Goal: Information Seeking & Learning: Find specific fact

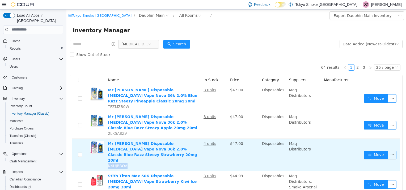
drag, startPoint x: 127, startPoint y: 144, endPoint x: 107, endPoint y: 142, distance: 19.5
click at [107, 142] on td "Mr Fog Disposable Nicotine Vape Nova 36k 2.0% Classic Blue Razz Steezy Strawber…" at bounding box center [154, 155] width 96 height 32
drag, startPoint x: 107, startPoint y: 142, endPoint x: 114, endPoint y: 145, distance: 7.2
copy span "N4UJBBQA"
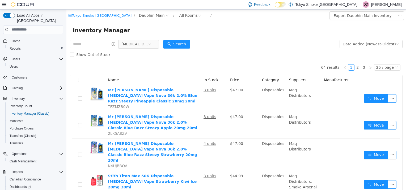
click at [225, 39] on form "Nicotine Date Added (Newest-Oldest) Search Show Out of Stock" at bounding box center [236, 49] width 333 height 21
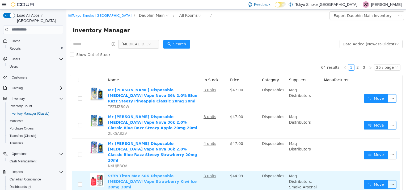
click at [137, 174] on link "Stlth Titan Max 50K Disposable Nicotine Vape Strawberry Kiwi Ice 20mg 30ml" at bounding box center [152, 181] width 89 height 15
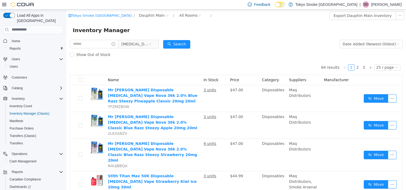
drag, startPoint x: 209, startPoint y: 14, endPoint x: 209, endPoint y: 37, distance: 22.6
click at [209, 14] on div "Tokyo Smoke Canada / Dauphin Main / All Rooms /" at bounding box center [208, 15] width 280 height 9
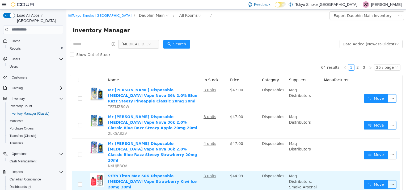
drag, startPoint x: 128, startPoint y: 165, endPoint x: 108, endPoint y: 163, distance: 19.2
click at [108, 190] on span "W48NB65W" at bounding box center [119, 193] width 22 height 4
copy span "W48NB65W"
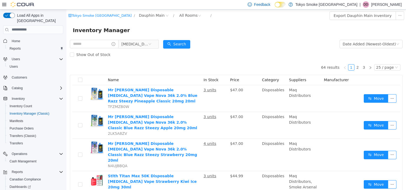
click at [318, 37] on div "Inventory Manager" at bounding box center [236, 30] width 340 height 17
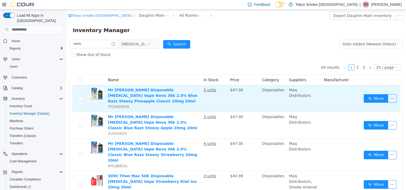
drag, startPoint x: 129, startPoint y: 103, endPoint x: 138, endPoint y: 92, distance: 14.1
click at [129, 102] on td "Mr Fog Disposable Nicotine Vape Nova 36k 2.0% Blue Razz Steezy Pineapple Classi…" at bounding box center [154, 98] width 96 height 27
click at [139, 91] on link "Mr [PERSON_NAME] Disposable [MEDICAL_DATA] Vape Nova 36k 2.0% Blue Razz Steezy …" at bounding box center [153, 95] width 90 height 15
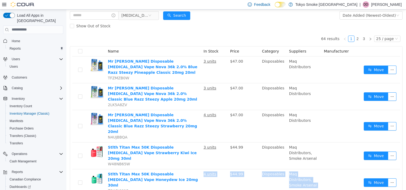
scroll to position [29, 0]
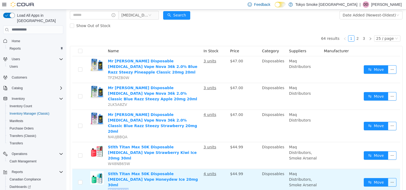
drag, startPoint x: 127, startPoint y: 185, endPoint x: 106, endPoint y: 157, distance: 34.9
click at [106, 169] on td "Stlth Titan Max 50K Disposable Nicotine Vape Honeydew Ice 20mg 30ml Z8A8VYW0" at bounding box center [154, 182] width 96 height 27
copy span "Z8A8VYW0"
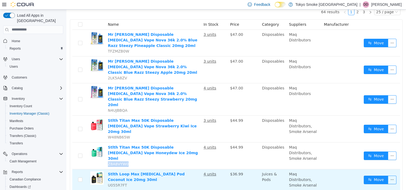
scroll to position [82, 0]
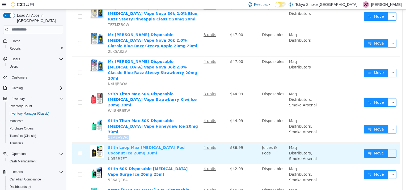
click at [162, 145] on link "Stlth Loop Max Nicotine Pod Coconut Ice 20mg 30ml" at bounding box center [146, 150] width 77 height 10
drag, startPoint x: 127, startPoint y: 119, endPoint x: 108, endPoint y: 118, distance: 18.1
click at [108, 143] on td "Stlth Loop Max Nicotine Pod Coconut Ice 20mg 30ml U055R7FT" at bounding box center [154, 153] width 96 height 21
copy span "U055R7FT"
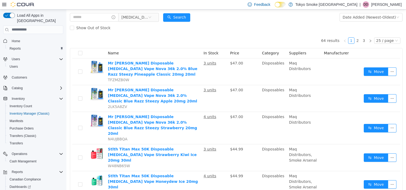
scroll to position [0, 0]
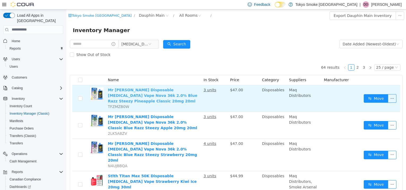
click at [154, 95] on link "Mr Fog Disposable Nicotine Vape Nova 36k 2.0% Blue Razz Steezy Pineapple Classi…" at bounding box center [153, 95] width 90 height 15
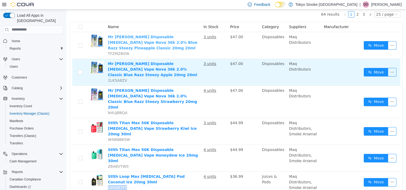
scroll to position [80, 0]
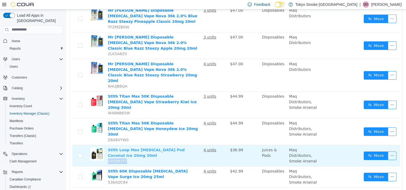
click at [117, 148] on link "Stlth Loop Max Nicotine Pod Coconut Ice 20mg 30ml" at bounding box center [146, 153] width 77 height 10
click at [145, 145] on td "Stlth Loop Max Nicotine Pod Coconut Ice 20mg 30ml U055R7FT" at bounding box center [154, 155] width 96 height 21
drag, startPoint x: 126, startPoint y: 121, endPoint x: 107, endPoint y: 125, distance: 20.2
click at [107, 145] on td "Stlth Loop Max Nicotine Pod Coconut Ice 20mg 30ml U055R7FT" at bounding box center [154, 155] width 96 height 21
copy span "U055R7FT"
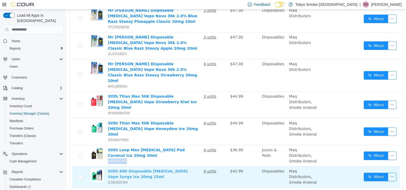
click at [148, 169] on link "Stlth 60K Disposable [MEDICAL_DATA] Vape Surge Ice 20mg 25ml" at bounding box center [148, 174] width 80 height 10
drag, startPoint x: 124, startPoint y: 145, endPoint x: 107, endPoint y: 146, distance: 17.6
click at [107, 166] on td "Stlth 60K Disposable Nicotine Vape Surge Ice 20mg 25ml 536AQC84" at bounding box center [154, 176] width 96 height 21
copy span "536AQC84"
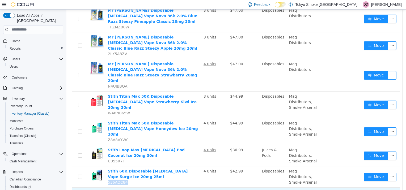
drag, startPoint x: 127, startPoint y: 168, endPoint x: 105, endPoint y: 169, distance: 21.3
drag, startPoint x: 124, startPoint y: 168, endPoint x: 108, endPoint y: 164, distance: 17.1
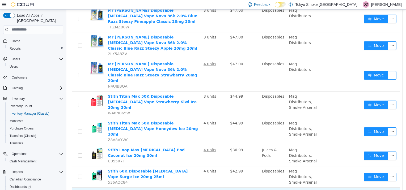
copy span "RBHT0G7J"
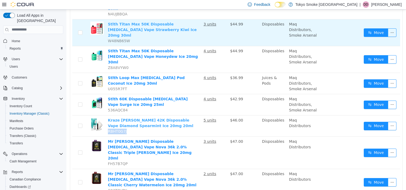
scroll to position [186, 0]
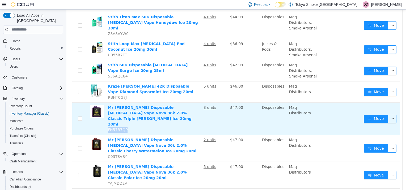
drag, startPoint x: 126, startPoint y: 81, endPoint x: 106, endPoint y: 83, distance: 20.0
click at [106, 103] on td "Mr Fog Disposable Nicotine Vape Nova 36k 2.0% Classic Triple Berry Ice 20mg 20m…" at bounding box center [154, 119] width 96 height 32
copy span "FH57B7QP"
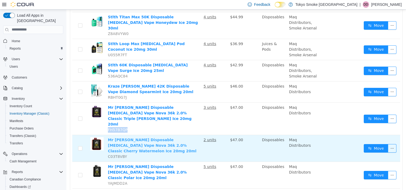
click at [156, 138] on link "Mr Fog Disposable Nicotine Vape Nova 36k 2.0% Classic Cherry Watermelon Ice 20m…" at bounding box center [152, 145] width 89 height 15
click at [147, 135] on td "Mr Fog Disposable Nicotine Vape Nova 36k 2.0% Classic Cherry Watermelon Ice 20m…" at bounding box center [154, 148] width 96 height 27
drag, startPoint x: 124, startPoint y: 103, endPoint x: 106, endPoint y: 104, distance: 17.9
click at [106, 135] on td "Mr Fog Disposable Nicotine Vape Nova 36k 2.0% Classic Cherry Watermelon Ice 20m…" at bounding box center [154, 148] width 96 height 27
copy span "C03T8VBY"
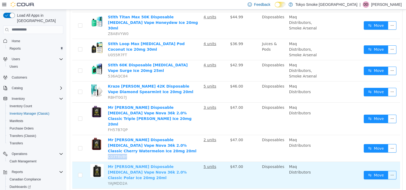
click at [148, 165] on link "Mr Fog Disposable Nicotine Vape Nova 36k 2.0% Classic Polar Ice 20mg 20ml" at bounding box center [147, 172] width 79 height 15
drag, startPoint x: 125, startPoint y: 124, endPoint x: 107, endPoint y: 122, distance: 18.9
click at [107, 162] on td "Mr Fog Disposable Nicotine Vape Nova 36k 2.0% Classic Polar Ice 20mg 20ml YAJMD…" at bounding box center [154, 175] width 96 height 27
copy span "YAJMDD2A"
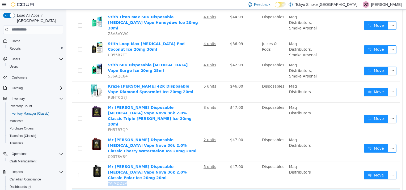
drag, startPoint x: 124, startPoint y: 145, endPoint x: 107, endPoint y: 145, distance: 16.2
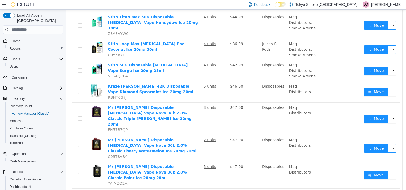
drag, startPoint x: 127, startPoint y: 166, endPoint x: 108, endPoint y: 164, distance: 18.4
drag, startPoint x: 108, startPoint y: 164, endPoint x: 111, endPoint y: 166, distance: 3.3
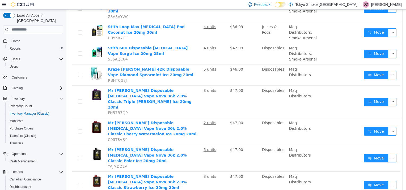
scroll to position [213, 0]
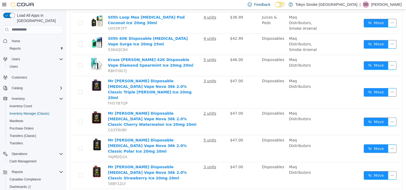
drag, startPoint x: 129, startPoint y: 161, endPoint x: 108, endPoint y: 162, distance: 20.3
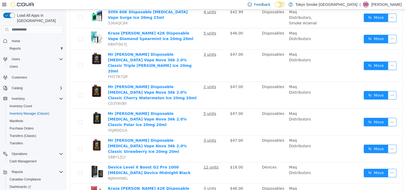
drag, startPoint x: 126, startPoint y: 155, endPoint x: 107, endPoint y: 156, distance: 18.3
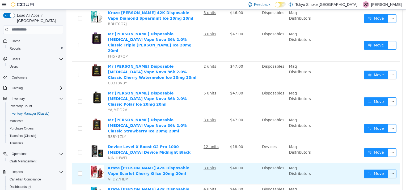
scroll to position [266, 0]
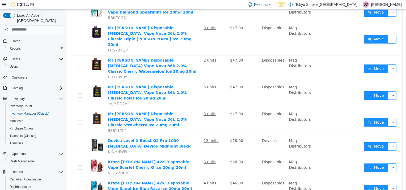
drag, startPoint x: 125, startPoint y: 151, endPoint x: 107, endPoint y: 152, distance: 17.6
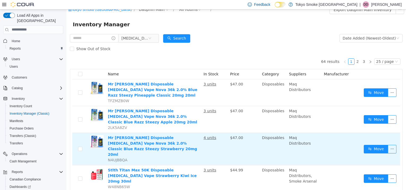
scroll to position [0, 0]
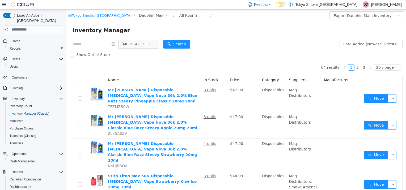
click at [382, 5] on p "[PERSON_NAME]" at bounding box center [386, 4] width 31 height 6
click at [374, 51] on span "Sign Out" at bounding box center [367, 50] width 14 height 5
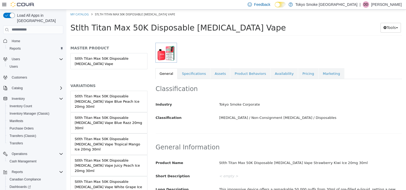
scroll to position [80, 0]
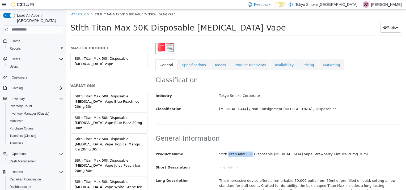
drag, startPoint x: 247, startPoint y: 154, endPoint x: 226, endPoint y: 154, distance: 21.0
click at [226, 154] on div "Stlth Titan Max 50K Disposable Nicotine Vape Strawberry Kiwi Ice 20mg 30ml" at bounding box center [310, 154] width 191 height 9
copy div "Titan Max 50K"
click at [324, 135] on h2 "General Information" at bounding box center [279, 139] width 246 height 8
drag, startPoint x: 288, startPoint y: 153, endPoint x: 342, endPoint y: 154, distance: 54.2
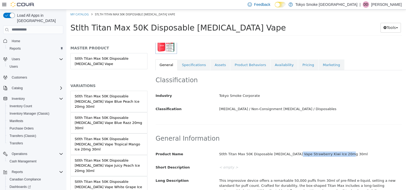
click at [342, 154] on div "Stlth Titan Max 50K Disposable Nicotine Vape Strawberry Kiwi Ice 20mg 30ml" at bounding box center [310, 154] width 191 height 9
copy div "Strawberry Kiwi Ice 20mg 30ml"
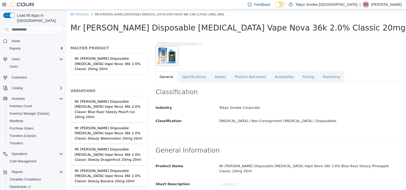
scroll to position [80, 0]
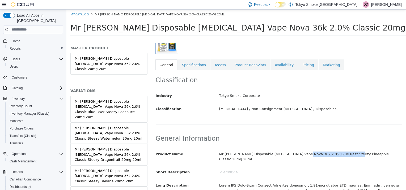
drag, startPoint x: 295, startPoint y: 154, endPoint x: 339, endPoint y: 153, distance: 44.2
click at [339, 153] on div "Mr Fog Disposable Nicotine Vape Nova 36k 2.0% Blue Razz Steezy Pineapple Classi…" at bounding box center [310, 157] width 191 height 14
drag, startPoint x: 339, startPoint y: 153, endPoint x: 327, endPoint y: 144, distance: 14.2
click at [327, 140] on h2 "General Information" at bounding box center [279, 139] width 246 height 8
drag, startPoint x: 293, startPoint y: 153, endPoint x: 336, endPoint y: 149, distance: 42.7
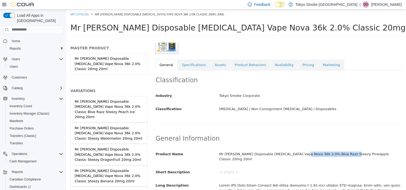
copy div "Blue Razz Steezy Pineapple"
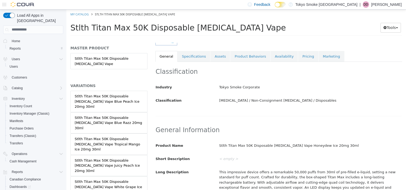
scroll to position [133, 0]
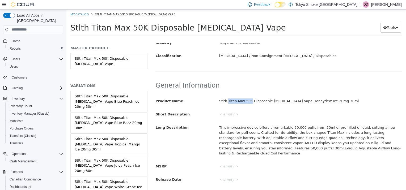
drag, startPoint x: 248, startPoint y: 101, endPoint x: 227, endPoint y: 101, distance: 21.0
click at [227, 101] on div "Stlth Titan Max 50K Disposable Nicotine Vape Honeydew Ice 20mg 30ml" at bounding box center [310, 100] width 191 height 9
copy div "Titan Max 50K"
click at [310, 119] on div "Product Name Stlth Titan Max 50K Disposable Nicotine Vape Honeydew Ice 20mg 30m…" at bounding box center [279, 140] width 246 height 88
drag, startPoint x: 288, startPoint y: 100, endPoint x: 354, endPoint y: 96, distance: 65.5
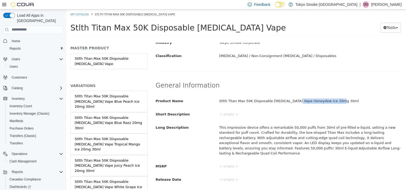
click at [354, 96] on div "Stlth Titan Max 50K Disposable Nicotine Vape Honeydew Ice 20mg 30ml" at bounding box center [310, 100] width 191 height 9
copy div "Honeydew Ice 20mg 30ml"
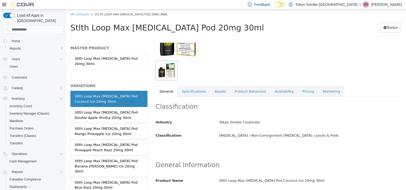
scroll to position [133, 0]
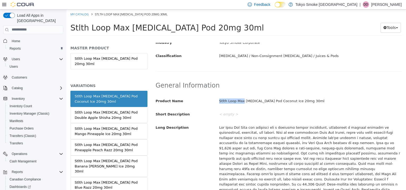
drag, startPoint x: 241, startPoint y: 101, endPoint x: 216, endPoint y: 99, distance: 25.3
click at [216, 99] on div "Stlth Loop Max [MEDICAL_DATA] Pod Coconut Ice 20mg 30ml" at bounding box center [310, 100] width 191 height 9
copy div "Stlth Loop Max"
click at [325, 96] on div "Stlth Loop Max [MEDICAL_DATA] Pod Coconut Ice 20mg 30ml" at bounding box center [310, 100] width 191 height 9
drag, startPoint x: 262, startPoint y: 100, endPoint x: 348, endPoint y: 99, distance: 85.3
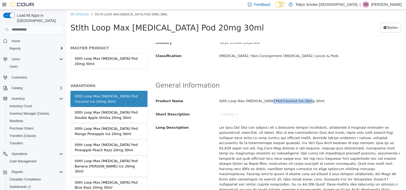
click at [348, 99] on div "Stlth Loop Max [MEDICAL_DATA] Pod Coconut Ice 20mg 30ml" at bounding box center [310, 100] width 191 height 9
copy div "Coconut Ice 20mg 30ml"
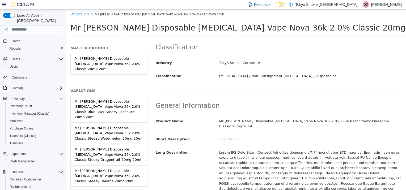
scroll to position [186, 0]
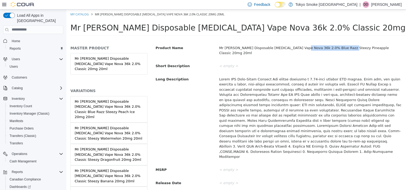
drag, startPoint x: 294, startPoint y: 47, endPoint x: 335, endPoint y: 48, distance: 41.2
click at [335, 48] on div "Mr Fog Disposable Nicotine Vape Nova 36k 2.0% Blue Razz Steezy Pineapple Classi…" at bounding box center [310, 50] width 191 height 14
copy div "Blue Razz Steezy Pineapple"
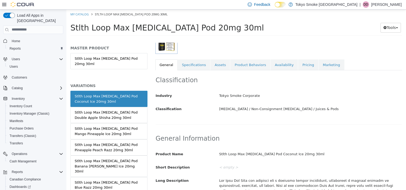
scroll to position [106, 0]
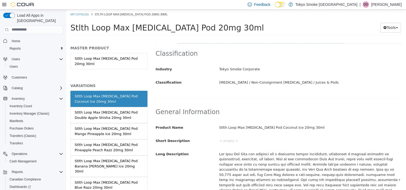
drag, startPoint x: 241, startPoint y: 128, endPoint x: 225, endPoint y: 125, distance: 16.2
click at [225, 125] on div "Stlth Loop Max Nicotine Pod Coconut Ice 20mg 30ml" at bounding box center [310, 127] width 191 height 9
drag, startPoint x: 241, startPoint y: 128, endPoint x: 218, endPoint y: 127, distance: 23.7
click at [218, 127] on div "Stlth Loop Max Nicotine Pod Coconut Ice 20mg 30ml" at bounding box center [310, 127] width 191 height 9
copy div "Stlth Loop Max"
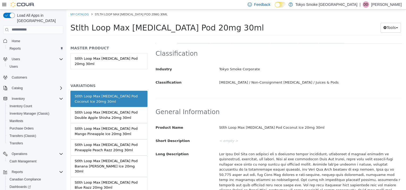
click at [295, 96] on div "Classification Industry Tokyo Smoke Corporate Classification Nicotine / Non-Con…" at bounding box center [279, 71] width 247 height 54
drag, startPoint x: 264, startPoint y: 127, endPoint x: 291, endPoint y: 126, distance: 27.7
click at [291, 126] on div "Stlth Loop Max Nicotine Pod Coconut Ice 20mg 30ml" at bounding box center [310, 127] width 191 height 9
drag, startPoint x: 291, startPoint y: 126, endPoint x: 266, endPoint y: 126, distance: 25.8
click at [266, 126] on div "Stlth Loop Max Nicotine Pod Coconut Ice 20mg 30ml" at bounding box center [310, 127] width 191 height 9
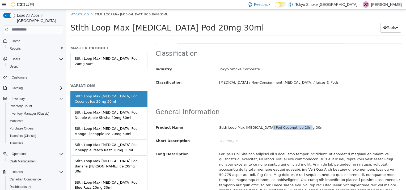
drag, startPoint x: 263, startPoint y: 126, endPoint x: 316, endPoint y: 124, distance: 52.7
click at [316, 124] on div "Stlth Loop Max Nicotine Pod Coconut Ice 20mg 30ml" at bounding box center [310, 127] width 191 height 9
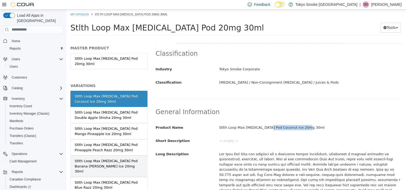
copy div "Coconut Ice 20mg 30ml"
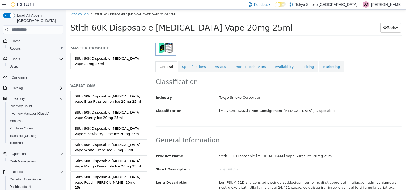
scroll to position [80, 0]
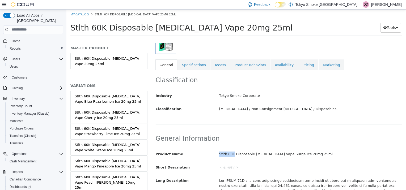
drag, startPoint x: 232, startPoint y: 153, endPoint x: 217, endPoint y: 153, distance: 15.2
click at [217, 153] on div "Stlth 60K Disposable [MEDICAL_DATA] Vape Surge Ice 20mg 25ml" at bounding box center [310, 154] width 191 height 9
copy div "Stlth 60K"
drag, startPoint x: 273, startPoint y: 153, endPoint x: 388, endPoint y: 151, distance: 115.4
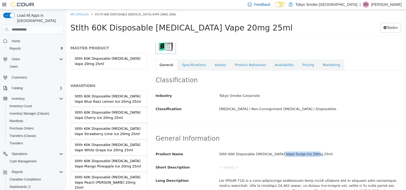
click at [388, 151] on div "Stlth 60K Disposable [MEDICAL_DATA] Vape Surge Ice 20mg 25ml" at bounding box center [310, 154] width 191 height 9
copy div "Surge Ice 20mg 25ml"
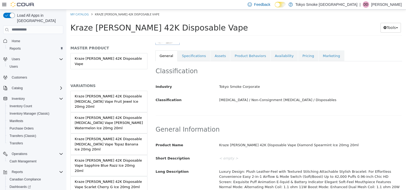
scroll to position [133, 0]
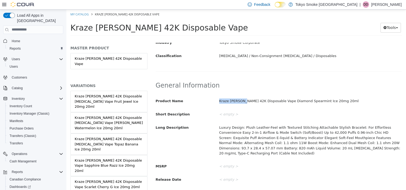
drag, startPoint x: 240, startPoint y: 100, endPoint x: 207, endPoint y: 99, distance: 33.0
click at [207, 99] on div "Product Name [PERSON_NAME] 42K Disposable Vape Diamond Spearmint Ice 20mg 20ml" at bounding box center [279, 100] width 254 height 9
copy div "Kraze [PERSON_NAME] 42K"
click at [290, 117] on div "< empty >" at bounding box center [310, 114] width 191 height 9
drag, startPoint x: 269, startPoint y: 101, endPoint x: 348, endPoint y: 96, distance: 79.4
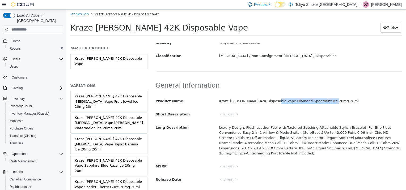
click at [348, 96] on div "Kraze [PERSON_NAME] 42K Disposable Vape Diamond Spearmint Ice 20mg 20ml" at bounding box center [310, 100] width 191 height 9
copy div "Diamond Spearmint Ice 20mg 20ml"
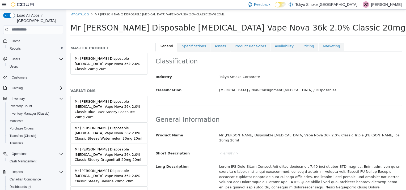
scroll to position [106, 0]
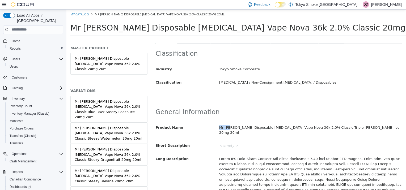
drag, startPoint x: 229, startPoint y: 128, endPoint x: 216, endPoint y: 127, distance: 12.5
click at [216, 127] on div "Mr [PERSON_NAME] Disposable [MEDICAL_DATA] Vape Nova 36k 2.0% Classic Triple [P…" at bounding box center [310, 130] width 191 height 14
copy div "Mr [PERSON_NAME]"
click at [279, 116] on div "General Information Product Name Mr [PERSON_NAME] Disposable [MEDICAL_DATA] Vap…" at bounding box center [279, 190] width 247 height 177
drag, startPoint x: 270, startPoint y: 127, endPoint x: 304, endPoint y: 125, distance: 34.3
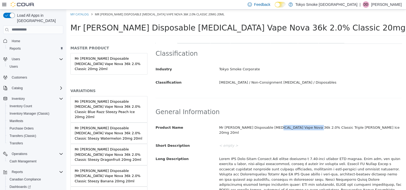
click at [304, 125] on div "Mr [PERSON_NAME] Disposable [MEDICAL_DATA] Vape Nova 36k 2.0% Classic Triple [P…" at bounding box center [310, 130] width 191 height 14
copy div "Nova 36k 2.0% Classic"
click at [327, 85] on div "[MEDICAL_DATA] / Non-Consignment [MEDICAL_DATA] / Disposables" at bounding box center [310, 82] width 191 height 9
drag, startPoint x: 304, startPoint y: 126, endPoint x: 354, endPoint y: 128, distance: 49.5
click at [354, 128] on div "Mr [PERSON_NAME] Disposable [MEDICAL_DATA] Vape Nova 36k 2.0% Classic Triple [P…" at bounding box center [310, 130] width 191 height 14
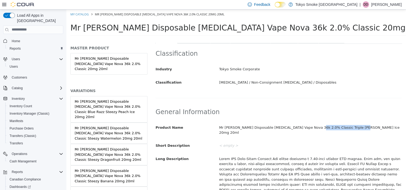
copy div "Triple [PERSON_NAME] Ice 20mg 20ml"
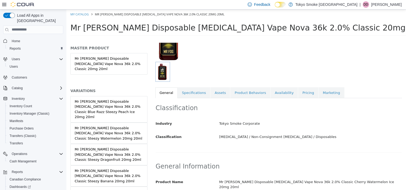
scroll to position [106, 0]
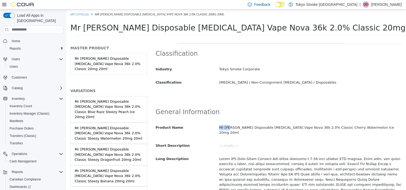
drag, startPoint x: 229, startPoint y: 128, endPoint x: 217, endPoint y: 127, distance: 11.7
click at [217, 127] on div "Mr [PERSON_NAME] Disposable [MEDICAL_DATA] Vape Nova 36k 2.0% Classic Cherry Wa…" at bounding box center [310, 130] width 191 height 14
copy div "Mr [PERSON_NAME]"
drag, startPoint x: 319, startPoint y: 107, endPoint x: 256, endPoint y: 133, distance: 68.0
click at [319, 107] on div "General Information Product Name Mr Fog Disposable Nicotine Vape Nova 36k 2.0% …" at bounding box center [279, 190] width 247 height 177
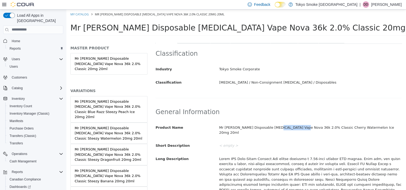
drag, startPoint x: 270, startPoint y: 127, endPoint x: 295, endPoint y: 131, distance: 25.5
click at [295, 131] on div "Mr Fog Disposable Nicotine Vape Nova 36k 2.0% Classic Cherry Watermelon Ice 20m…" at bounding box center [310, 130] width 191 height 14
drag, startPoint x: 303, startPoint y: 128, endPoint x: 274, endPoint y: 127, distance: 29.3
click at [274, 127] on div "Mr Fog Disposable Nicotine Vape Nova 36k 2.0% Classic Cherry Watermelon Ice 20m…" at bounding box center [310, 130] width 191 height 14
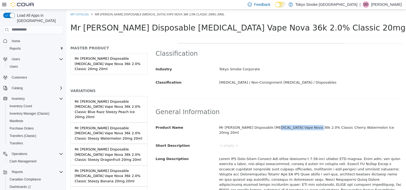
drag, startPoint x: 270, startPoint y: 127, endPoint x: 304, endPoint y: 128, distance: 33.8
click at [304, 128] on div "Mr Fog Disposable Nicotine Vape Nova 36k 2.0% Classic Cherry Watermelon Ice 20m…" at bounding box center [310, 130] width 191 height 14
copy div "Nova 36k 2.0% Classic"
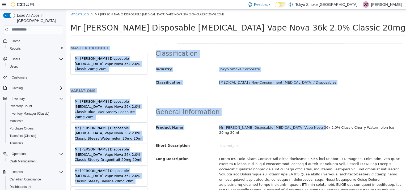
drag, startPoint x: 305, startPoint y: 129, endPoint x: 407, endPoint y: 139, distance: 102.8
click at [406, 39] on html "Saving Bulk Changes... × My Catalog Mr Fog Disposable Nicotine Vape Nova 36k 2.…" at bounding box center [236, 24] width 340 height 30
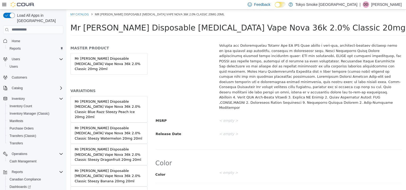
click at [335, 122] on div "General Information Product Name Mr Fog Disposable Nicotine Vape Nova 36k 2.0% …" at bounding box center [279, 61] width 247 height 177
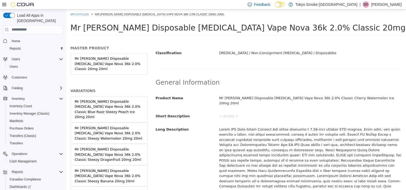
scroll to position [76, 0]
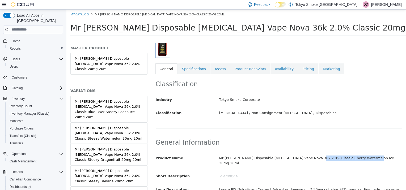
drag, startPoint x: 305, startPoint y: 159, endPoint x: 371, endPoint y: 157, distance: 65.7
click at [371, 157] on div "Mr Fog Disposable Nicotine Vape Nova 36k 2.0% Classic Cherry Watermelon Ice 20m…" at bounding box center [310, 161] width 191 height 14
copy div "Cherry Watermelon Ice 20mg 20ml"
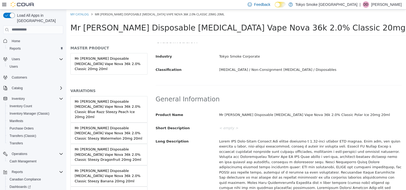
scroll to position [53, 0]
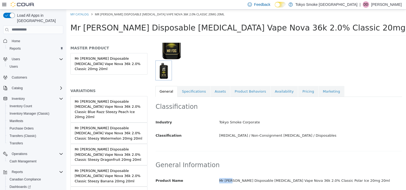
drag, startPoint x: 230, startPoint y: 181, endPoint x: 212, endPoint y: 183, distance: 17.7
click at [212, 183] on div "Product Name Mr [PERSON_NAME] Disposable [MEDICAL_DATA] Vape Nova 36k 2.0% Clas…" at bounding box center [279, 180] width 254 height 9
copy div "Mr [PERSON_NAME]"
drag, startPoint x: 270, startPoint y: 181, endPoint x: 305, endPoint y: 181, distance: 34.3
click at [305, 181] on div "Mr [PERSON_NAME] Disposable [MEDICAL_DATA] Vape Nova 36k 2.0% Classic Polar Ice…" at bounding box center [310, 180] width 191 height 9
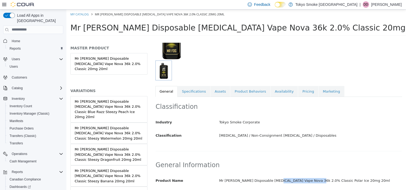
copy div "Nova 36k 2.0% Classic"
click at [307, 183] on div "Mr [PERSON_NAME] Disposable [MEDICAL_DATA] Vape Nova 36k 2.0% Classic Polar Ice…" at bounding box center [310, 180] width 191 height 9
drag, startPoint x: 305, startPoint y: 179, endPoint x: 347, endPoint y: 175, distance: 41.9
copy div "Polar Ice 20mg 20ml"
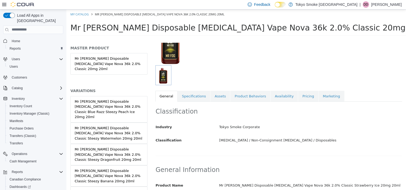
scroll to position [106, 0]
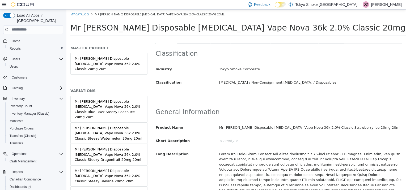
click at [227, 128] on div "Mr Fog Disposable Nicotine Vape Nova 36k 2.0% Classic Strawberry Ice 20mg 20ml" at bounding box center [310, 127] width 191 height 9
click at [227, 127] on div "Mr Fog Disposable Nicotine Vape Nova 36k 2.0% Classic Strawberry Ice 20mg 20ml" at bounding box center [310, 127] width 191 height 9
drag, startPoint x: 229, startPoint y: 127, endPoint x: 217, endPoint y: 131, distance: 12.4
click at [217, 131] on div "Mr Fog Disposable Nicotine Vape Nova 36k 2.0% Classic Strawberry Ice 20mg 20ml" at bounding box center [310, 127] width 191 height 9
copy div "Mr Fog"
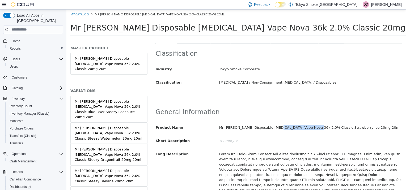
drag, startPoint x: 270, startPoint y: 128, endPoint x: 304, endPoint y: 129, distance: 33.8
click at [304, 129] on div "Mr Fog Disposable Nicotine Vape Nova 36k 2.0% Classic Strawberry Ice 20mg 20ml" at bounding box center [310, 127] width 191 height 9
copy div "Nova 36k 2.0% Classic"
drag, startPoint x: 305, startPoint y: 128, endPoint x: 366, endPoint y: 131, distance: 60.9
click at [366, 131] on div "Mr Fog Disposable Nicotine Vape Nova 36k 2.0% Classic Strawberry Ice 20mg 20ml" at bounding box center [310, 127] width 191 height 9
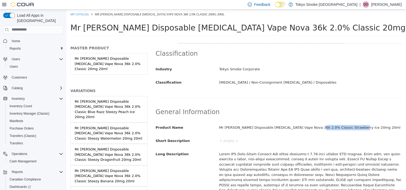
copy div "Strawberry Ice 20mg 20ml"
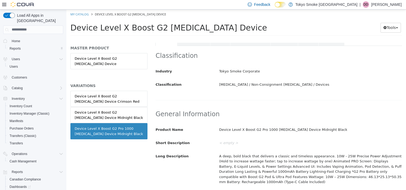
scroll to position [106, 0]
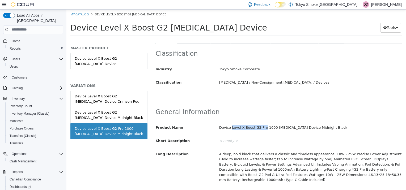
drag, startPoint x: 230, startPoint y: 127, endPoint x: 261, endPoint y: 129, distance: 31.2
click at [261, 129] on div "Device Level X Boost G2 Pro 1000 [MEDICAL_DATA] Device Midnight Black" at bounding box center [310, 127] width 191 height 9
drag, startPoint x: 269, startPoint y: 128, endPoint x: 230, endPoint y: 131, distance: 39.2
click at [230, 131] on div "Device Level X Boost G2 Pro 1000 [MEDICAL_DATA] Device Midnight Black" at bounding box center [310, 127] width 191 height 9
copy div "Level X Boost G2 Pro 1000"
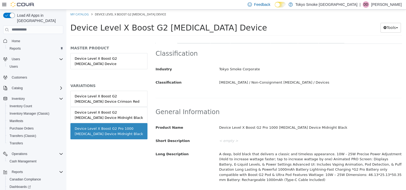
click at [251, 139] on div "< empty >" at bounding box center [310, 140] width 191 height 9
drag, startPoint x: 284, startPoint y: 126, endPoint x: 341, endPoint y: 117, distance: 57.1
click at [341, 117] on div "General Information Product Name Device Level X Boost G2 Pro 1000 [MEDICAL_DATA…" at bounding box center [279, 162] width 247 height 120
copy div "Device Midnight Black"
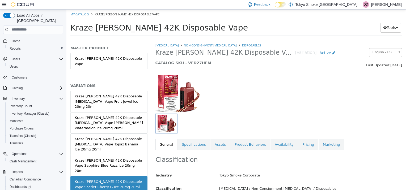
scroll to position [133, 0]
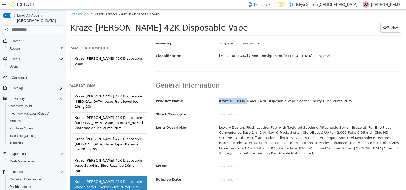
drag, startPoint x: 218, startPoint y: 102, endPoint x: 242, endPoint y: 101, distance: 23.7
click at [242, 101] on div "Kraze [PERSON_NAME] 42K Disposable Vape Scarlet Cherry G Ice 20mg 20ml" at bounding box center [310, 100] width 191 height 9
copy div "Kraze [PERSON_NAME] 42K"
click at [340, 82] on h2 "General Information" at bounding box center [279, 85] width 246 height 8
drag, startPoint x: 268, startPoint y: 100, endPoint x: 327, endPoint y: 102, distance: 59.0
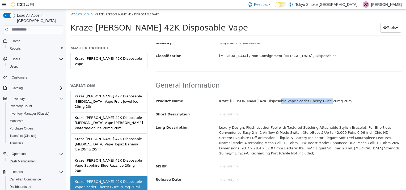
click at [327, 102] on div "Kraze [PERSON_NAME] 42K Disposable Vape Scarlet Cherry G Ice 20mg 20ml" at bounding box center [310, 100] width 191 height 9
copy div "Scarlet Cherry G Ice 20mg 20ml"
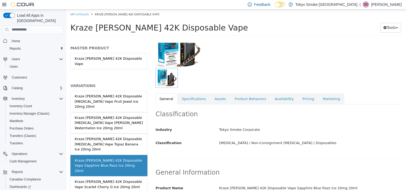
scroll to position [106, 0]
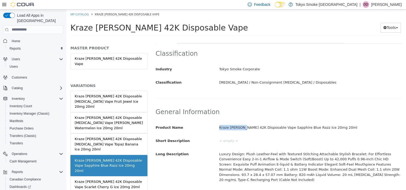
drag, startPoint x: 218, startPoint y: 127, endPoint x: 241, endPoint y: 127, distance: 22.6
click at [241, 127] on div "Kraze Luna 42K Disposable Vape Sapphire Blue Razz Ice 20mg 20ml" at bounding box center [310, 127] width 191 height 9
copy div "Kraze Luna 42K"
drag, startPoint x: 269, startPoint y: 127, endPoint x: 333, endPoint y: 124, distance: 64.1
click at [333, 124] on div "Kraze Luna 42K Disposable Vape Sapphire Blue Razz Ice 20mg 20ml" at bounding box center [310, 127] width 191 height 9
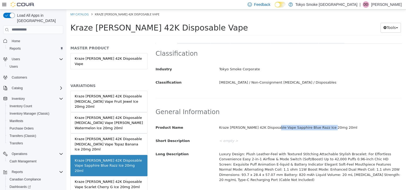
copy div "Sapphire Blue Razz Ice 20mg 20ml"
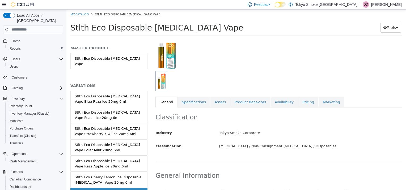
scroll to position [106, 0]
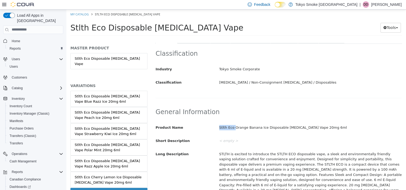
drag, startPoint x: 232, startPoint y: 127, endPoint x: 218, endPoint y: 127, distance: 13.8
click at [218, 127] on div "Stlth Eco Orange Banana Ice Disposable [MEDICAL_DATA] Vape 20mg 6ml" at bounding box center [310, 127] width 191 height 9
copy div "Stlth Eco"
drag, startPoint x: 240, startPoint y: 134, endPoint x: 233, endPoint y: 132, distance: 7.1
click at [239, 134] on div "Product Name Stlth Eco Orange Banana Ice Disposable [MEDICAL_DATA] Vape 20mg 6m…" at bounding box center [279, 175] width 246 height 104
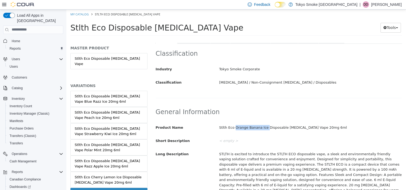
drag, startPoint x: 233, startPoint y: 127, endPoint x: 262, endPoint y: 131, distance: 29.2
click at [262, 131] on div "Stlth Eco Orange Banana Ice Disposable [MEDICAL_DATA] Vape 20mg 6ml" at bounding box center [310, 127] width 191 height 9
copy div "Orange Banana Ice"
click at [276, 144] on div "< empty >" at bounding box center [310, 140] width 191 height 9
drag, startPoint x: 301, startPoint y: 127, endPoint x: 324, endPoint y: 128, distance: 23.4
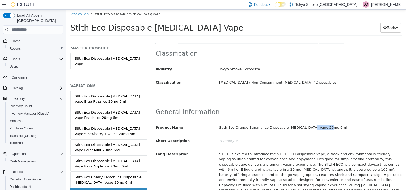
click at [324, 128] on div "Stlth Eco Orange Banana Ice Disposable Nicotine Vape 20mg 6ml" at bounding box center [310, 127] width 191 height 9
copy div "20mg 6ml"
